Goal: Transaction & Acquisition: Purchase product/service

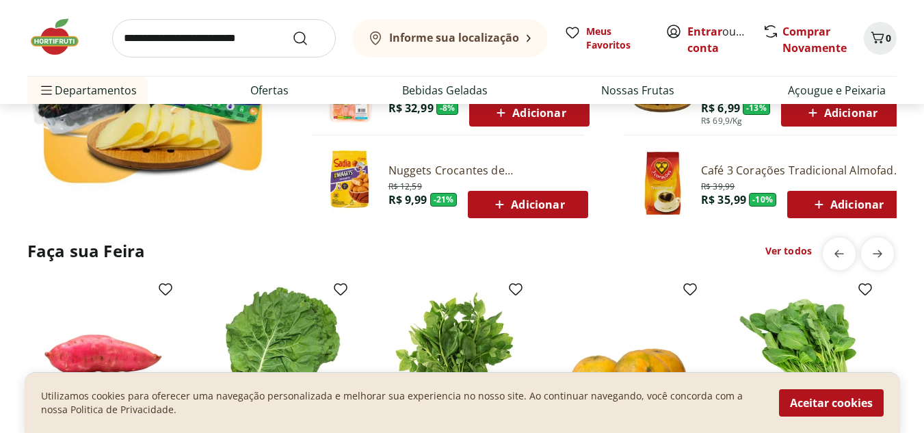
scroll to position [1025, 0]
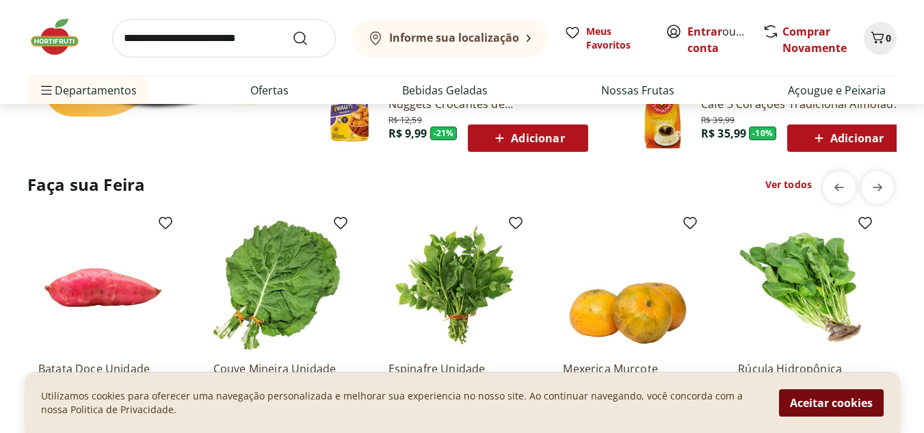
click at [816, 396] on button "Aceitar cookies" at bounding box center [831, 402] width 105 height 27
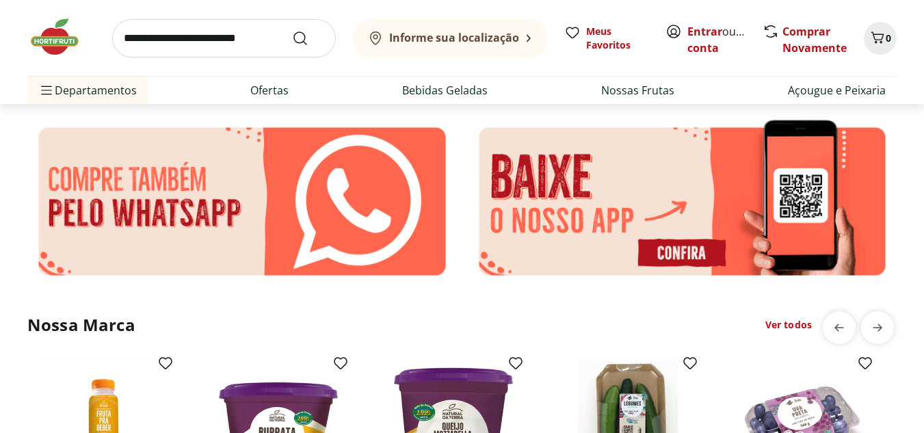
scroll to position [2188, 0]
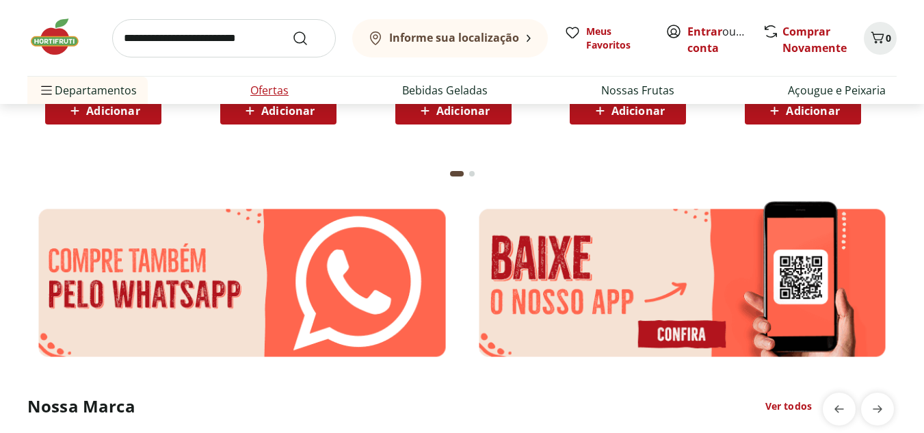
click at [279, 84] on link "Ofertas" at bounding box center [269, 90] width 38 height 16
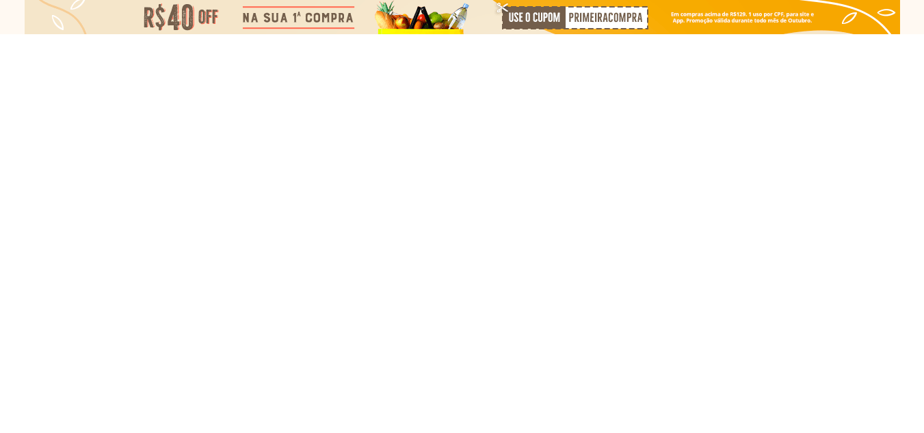
select select "**********"
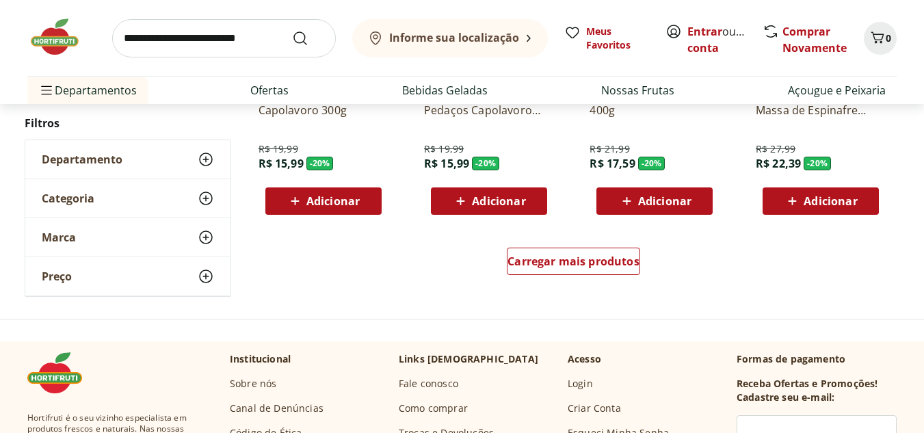
scroll to position [958, 0]
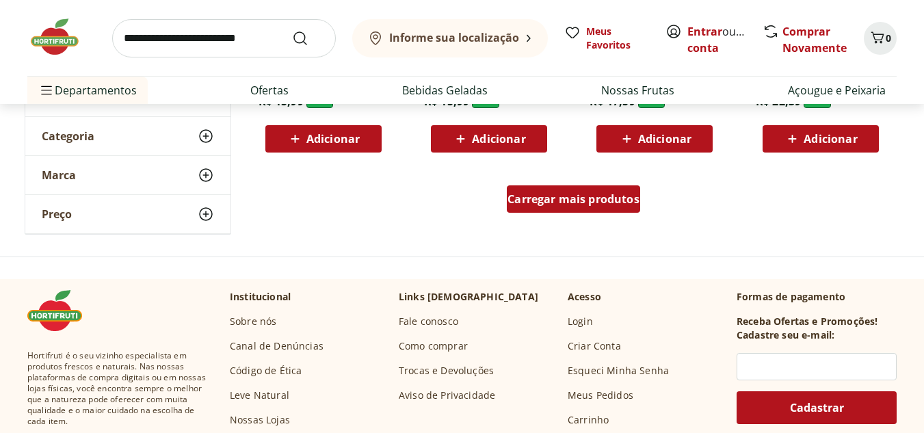
click at [610, 205] on span "Carregar mais produtos" at bounding box center [574, 199] width 132 height 11
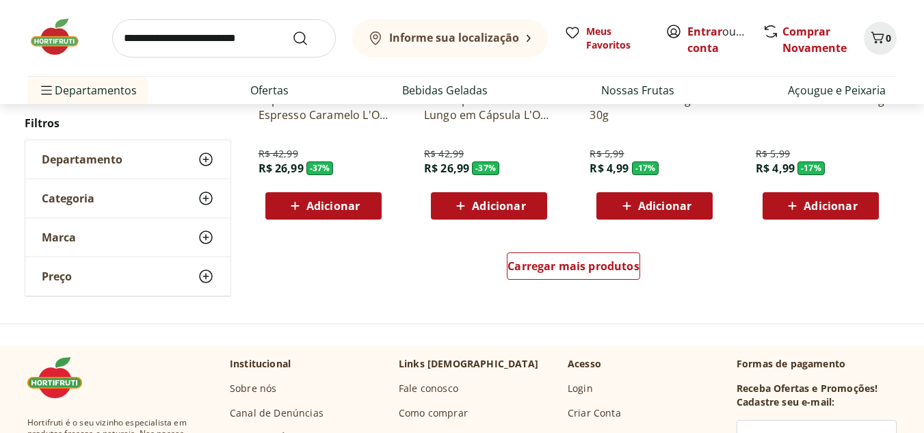
scroll to position [1847, 0]
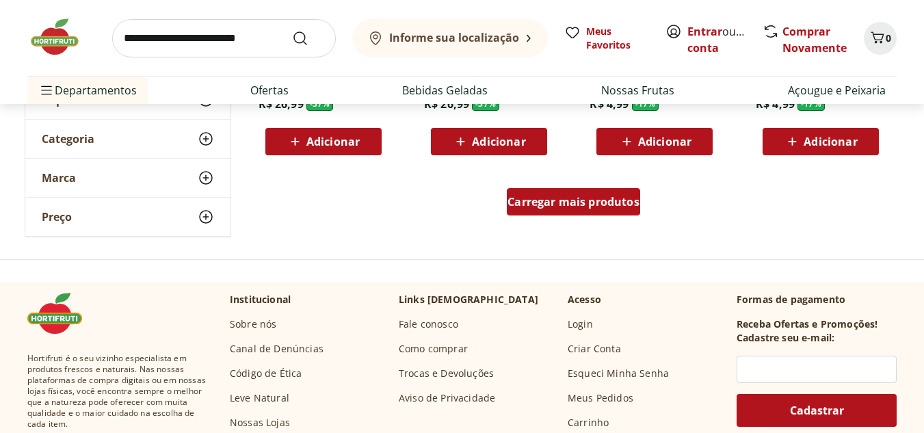
click at [601, 205] on span "Carregar mais produtos" at bounding box center [574, 201] width 132 height 11
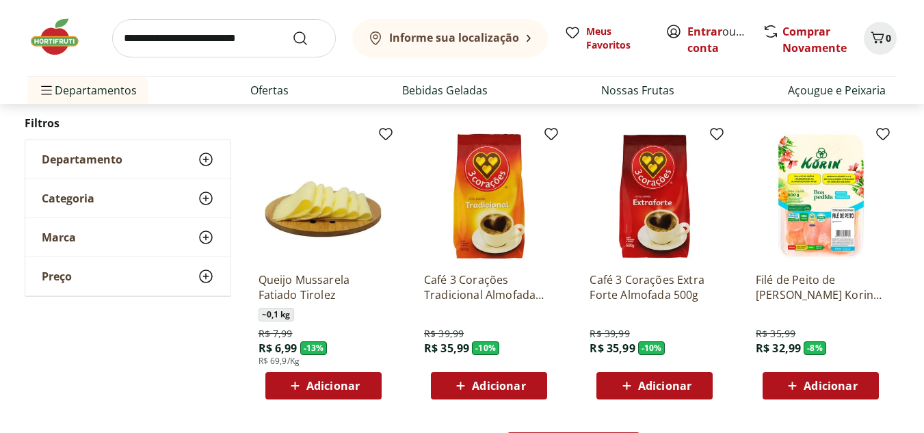
scroll to position [2600, 0]
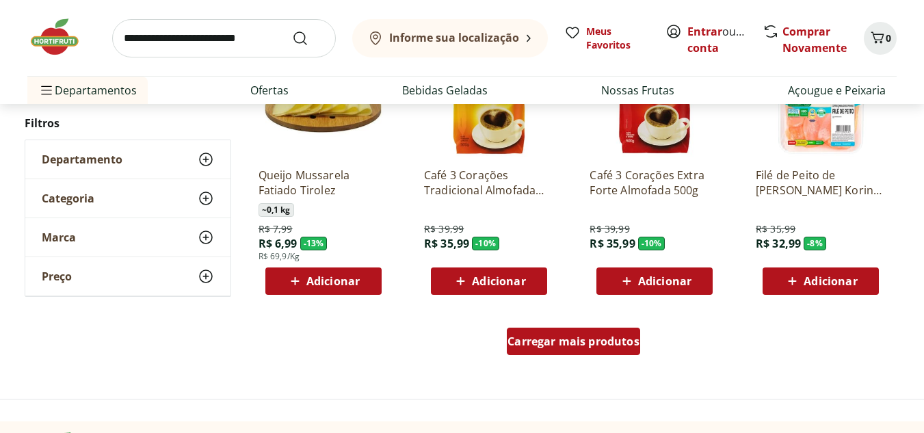
click at [579, 336] on span "Carregar mais produtos" at bounding box center [574, 341] width 132 height 11
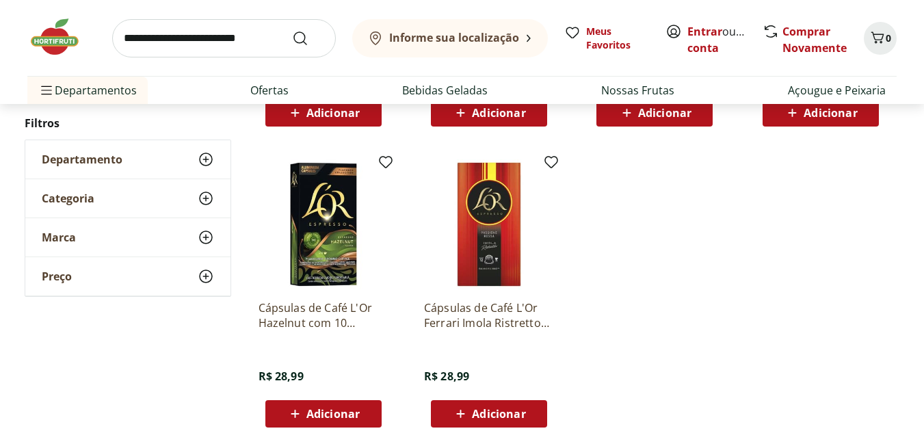
scroll to position [3489, 0]
